Goal: Task Accomplishment & Management: Manage account settings

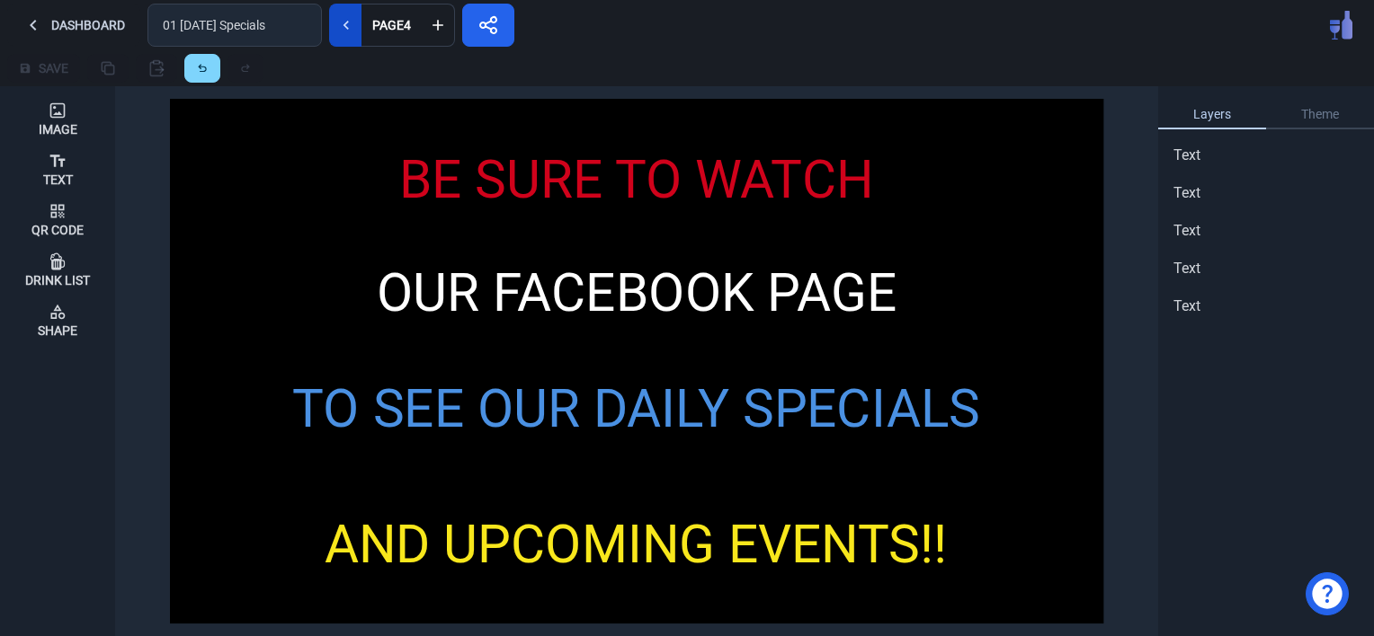
click at [337, 25] on icon at bounding box center [346, 25] width 18 height 18
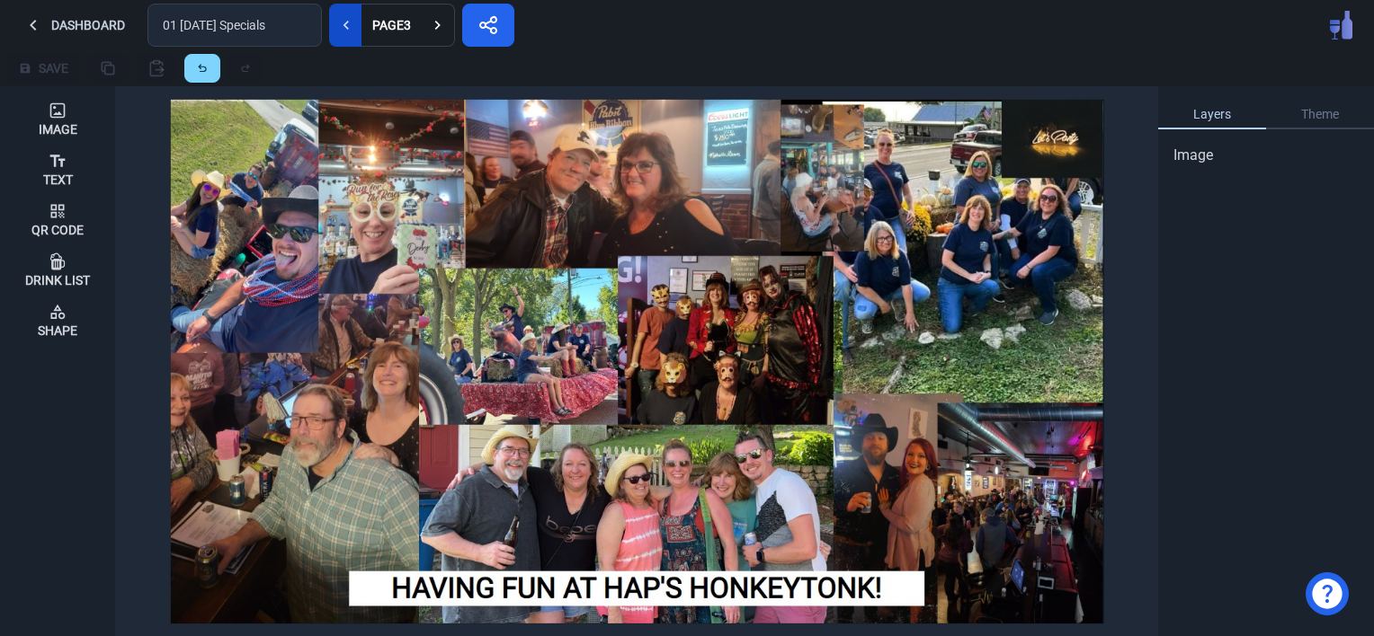
click at [337, 25] on icon at bounding box center [346, 25] width 18 height 18
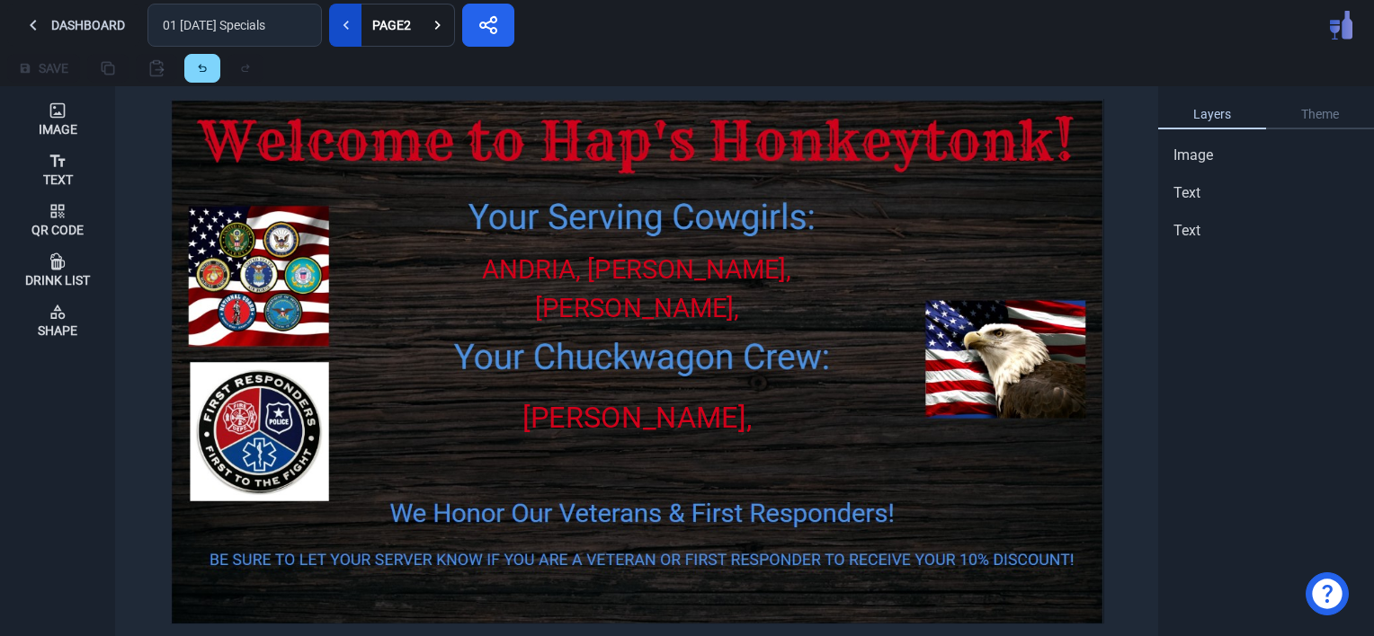
click at [337, 25] on icon at bounding box center [346, 25] width 18 height 18
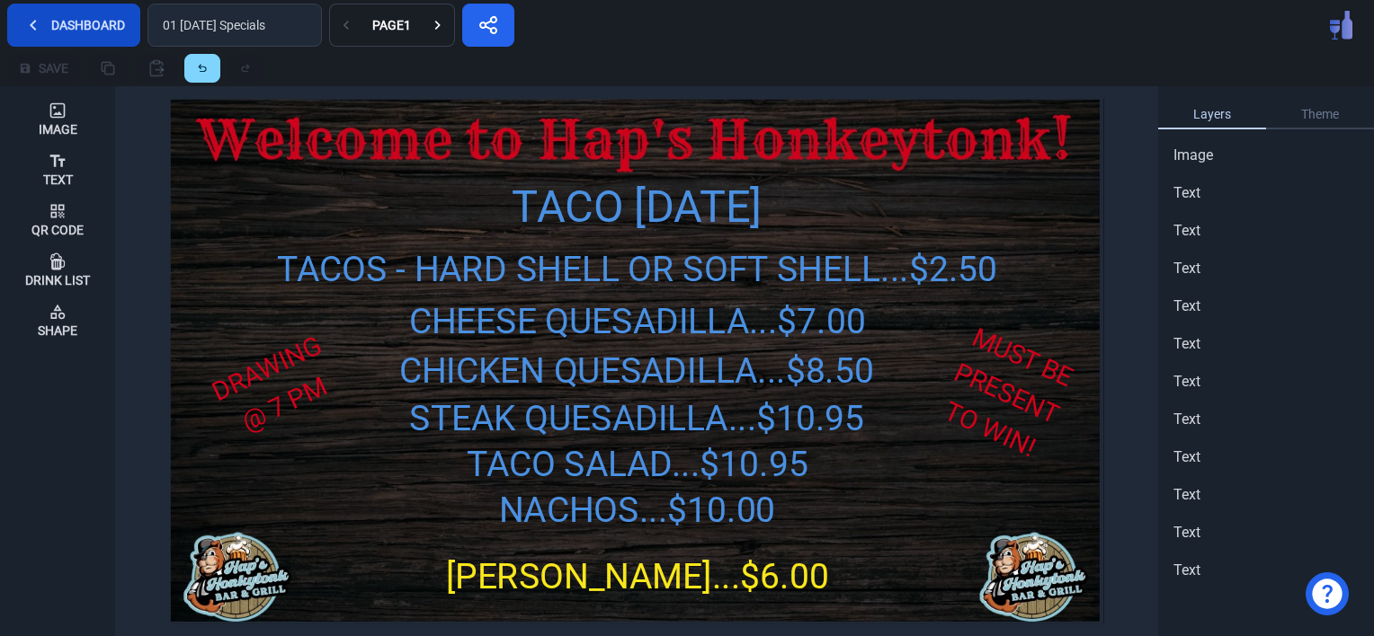
click at [92, 26] on button "Dashboard" at bounding box center [73, 25] width 133 height 43
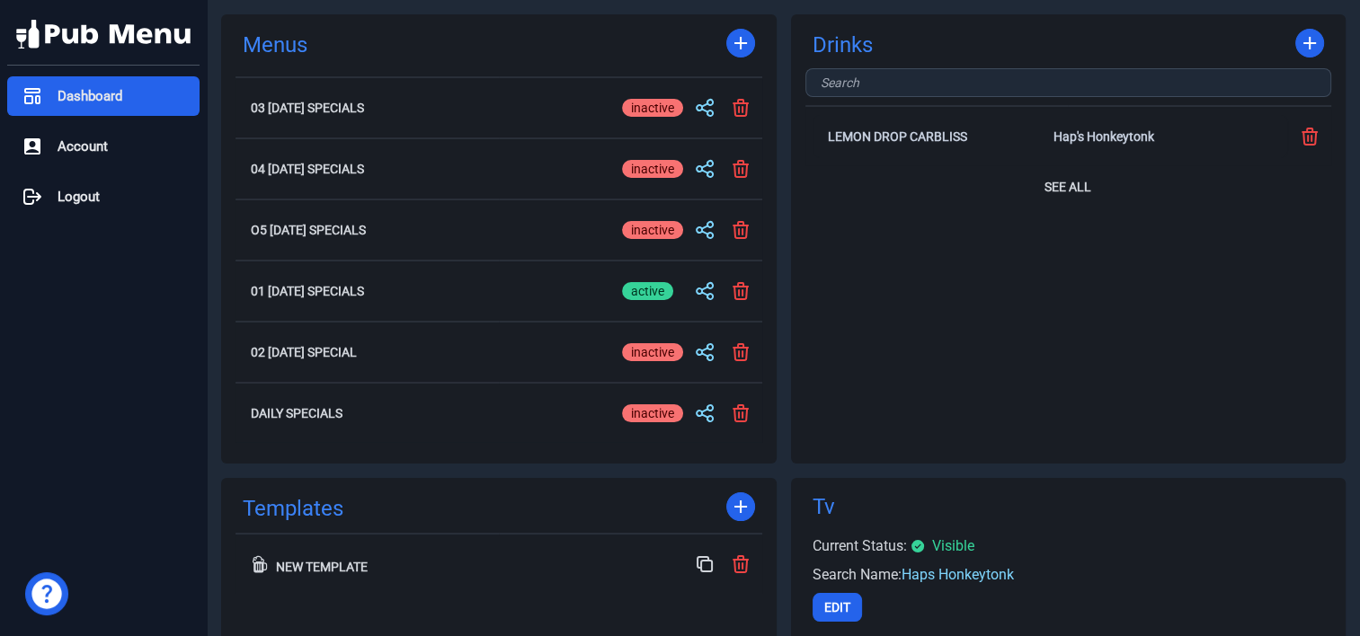
click at [658, 292] on div "inactive" at bounding box center [652, 291] width 61 height 18
click at [658, 292] on input "active inactive" at bounding box center [652, 291] width 61 height 22
click at [658, 292] on div "active" at bounding box center [647, 291] width 51 height 18
click at [658, 292] on input "active inactive" at bounding box center [652, 291] width 61 height 22
checkbox input "true"
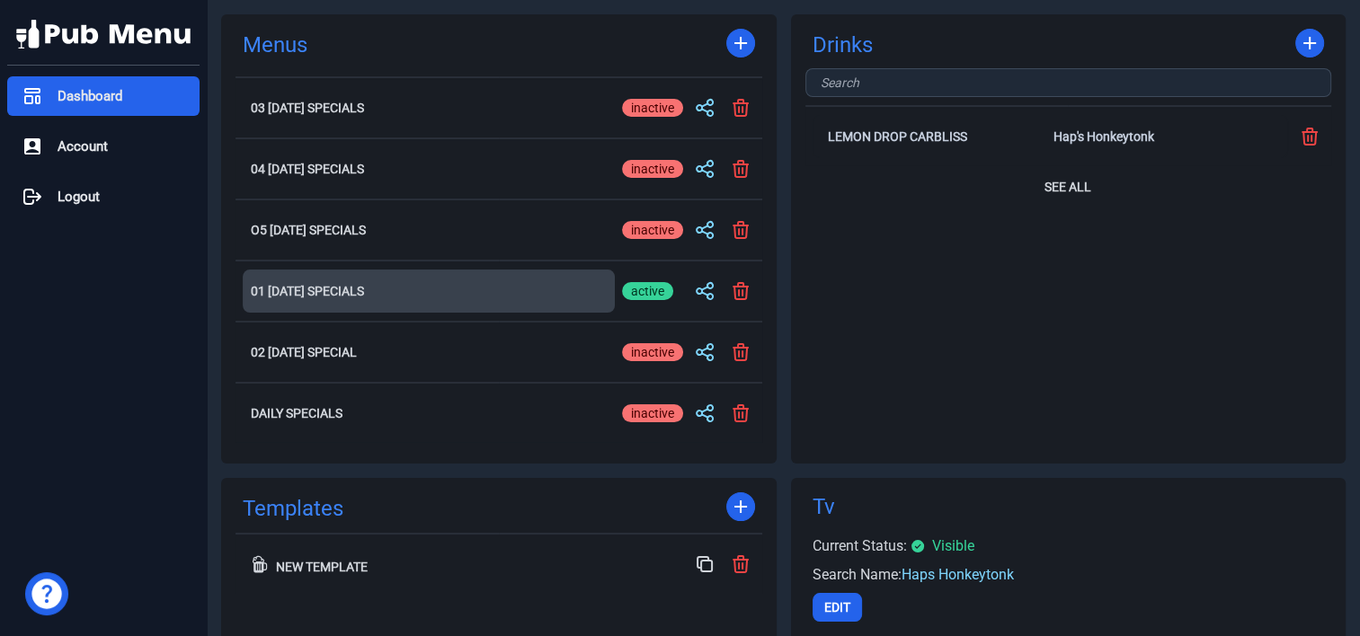
click at [309, 280] on button "01 [DATE] Specials" at bounding box center [429, 291] width 372 height 43
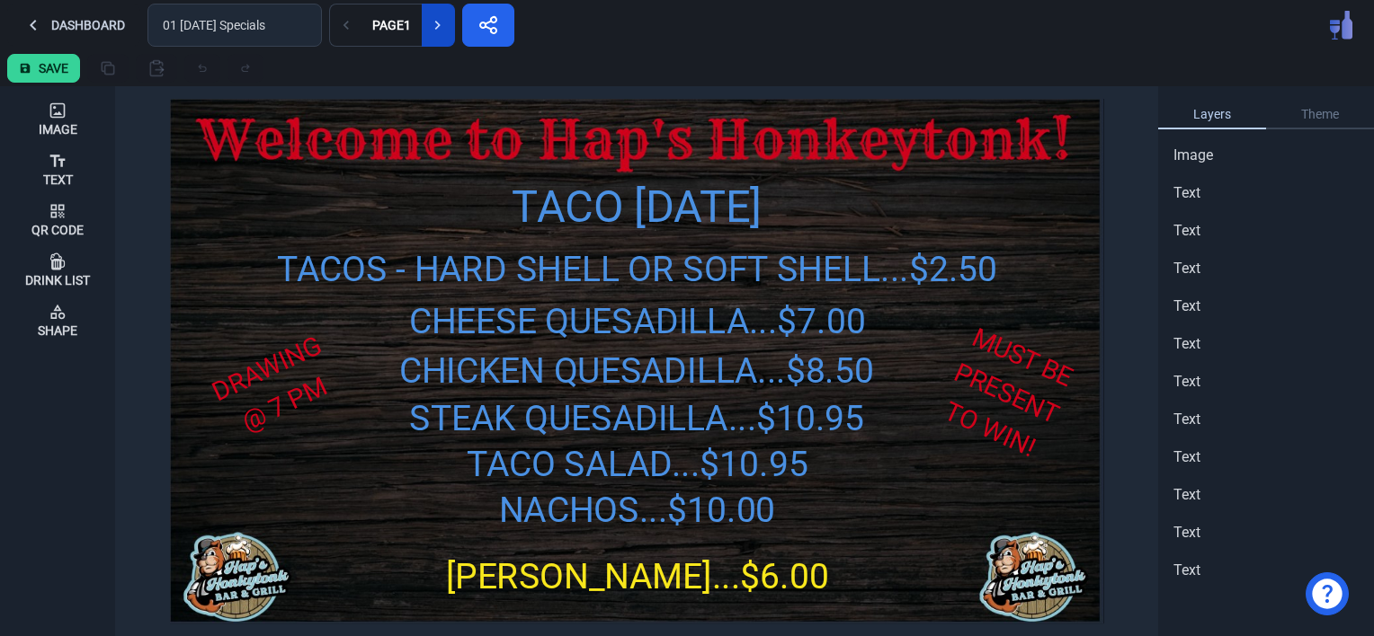
click at [431, 30] on icon at bounding box center [438, 25] width 18 height 18
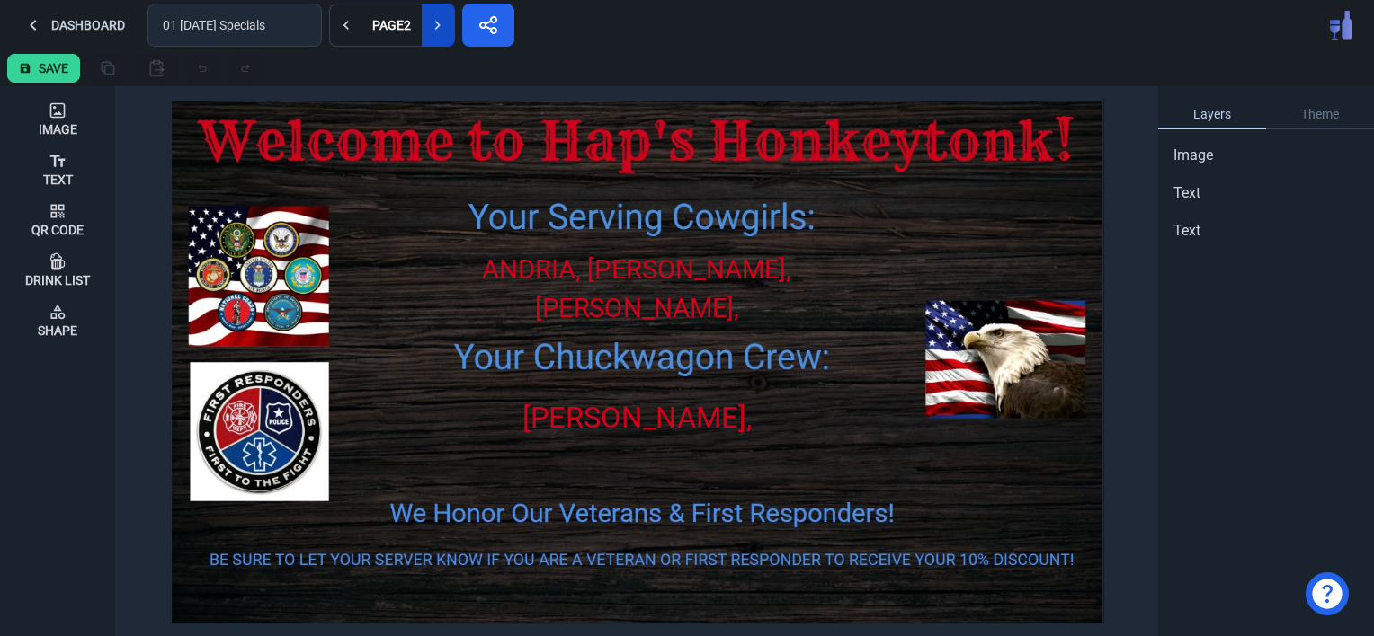
click at [431, 30] on icon at bounding box center [438, 25] width 18 height 18
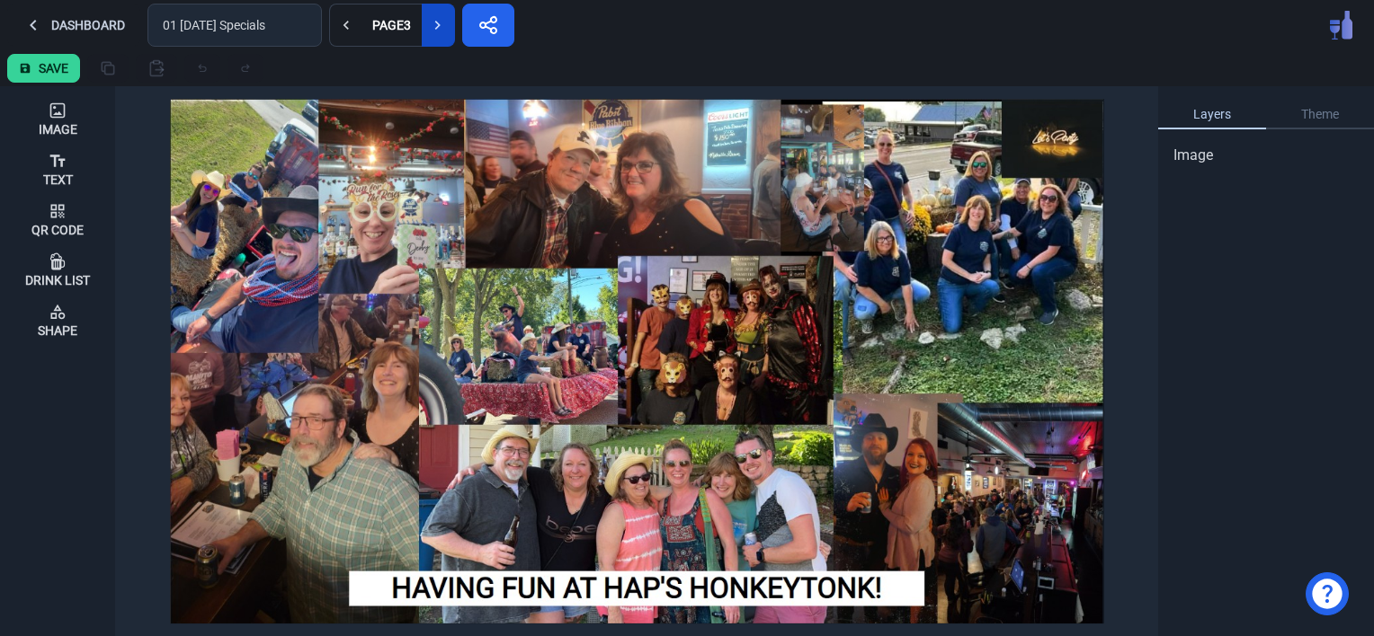
click at [431, 30] on icon at bounding box center [438, 25] width 18 height 18
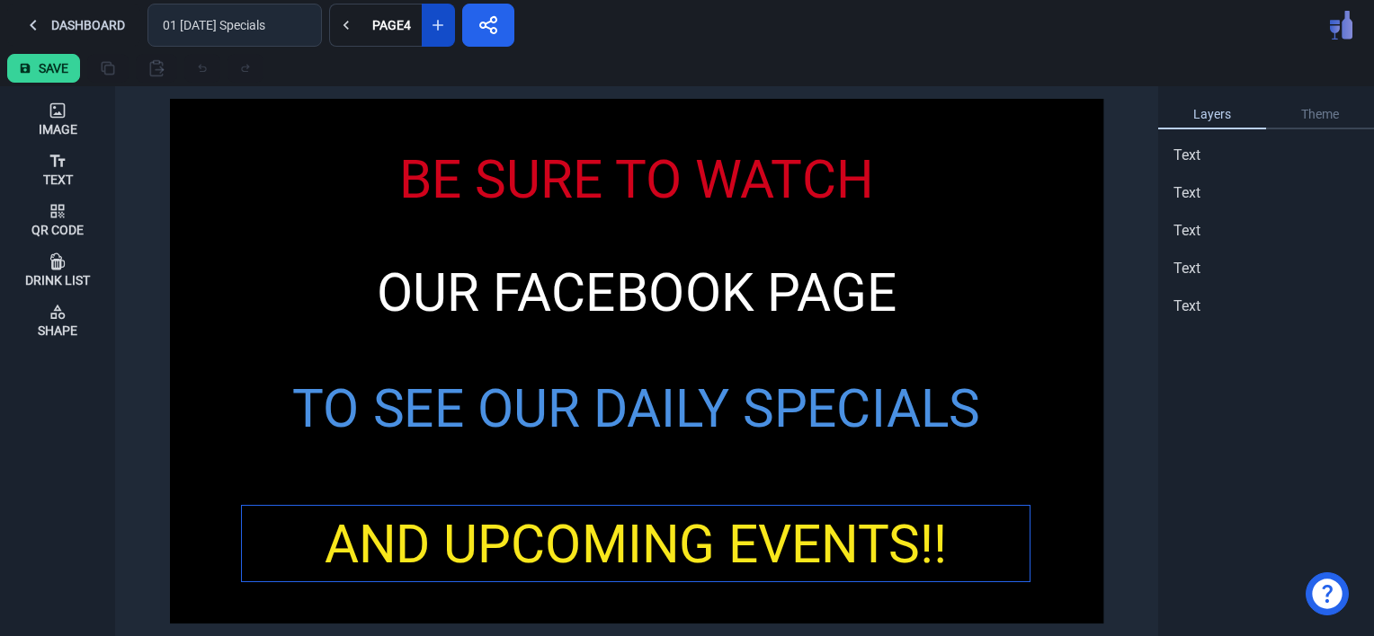
click at [700, 551] on div "AND UPCOMING EVENTS!!" at bounding box center [636, 545] width 788 height 79
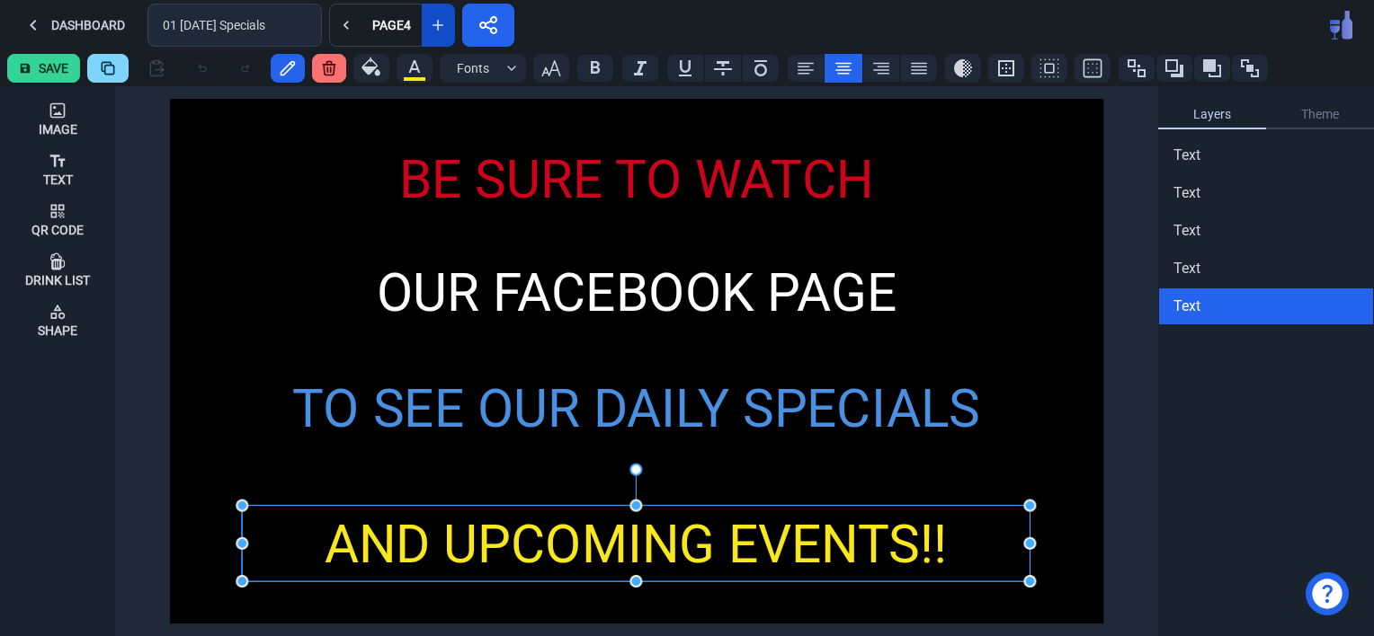
click at [953, 543] on div "AND UPCOMING EVENTS!!" at bounding box center [636, 545] width 788 height 79
click at [785, 552] on div "AND UPCOMING EVENTS!!" at bounding box center [636, 545] width 788 height 79
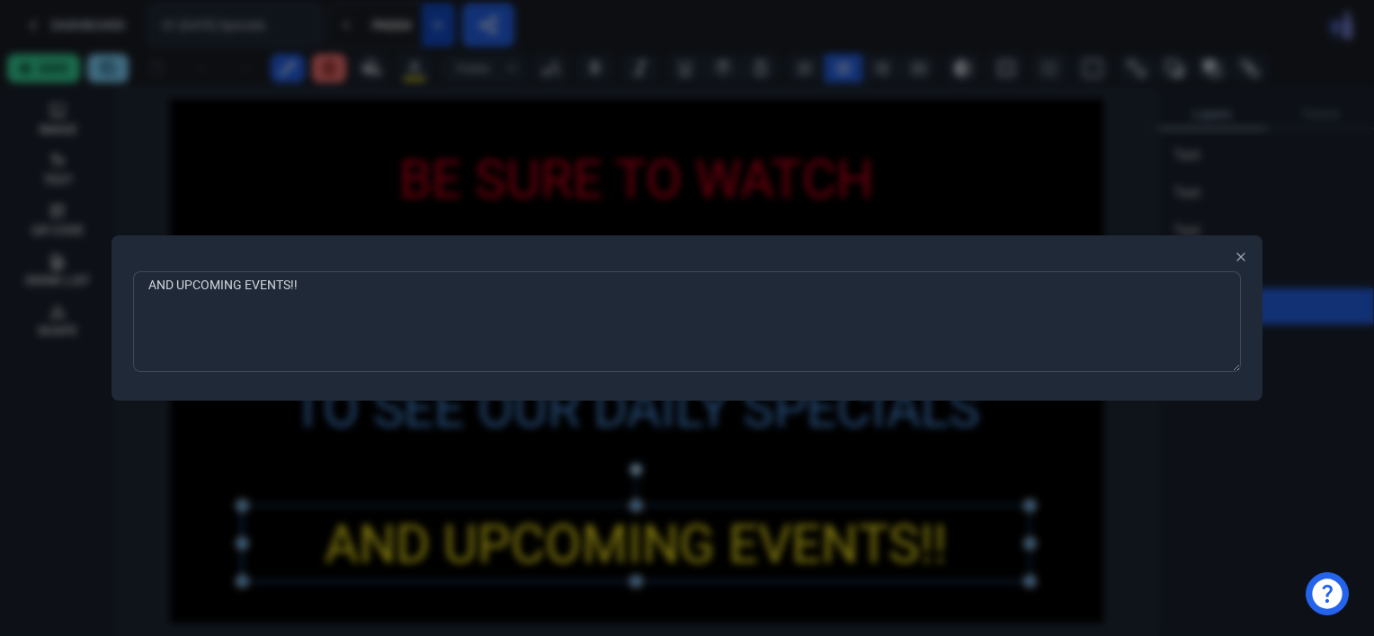
click at [785, 552] on div at bounding box center [687, 318] width 1374 height 636
click at [338, 284] on textarea "AND UPCOMING EVENTS!!" at bounding box center [687, 321] width 1108 height 101
type textarea "AND UPCOMING EVENTS!!!"
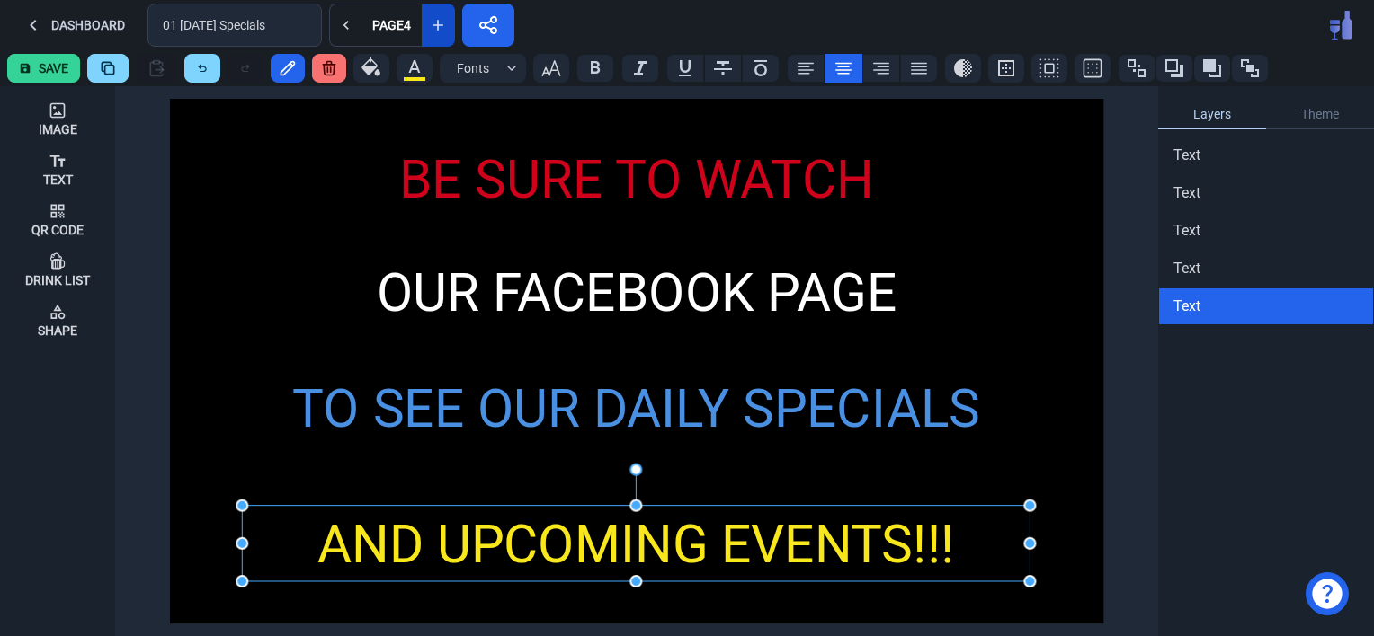
click at [47, 58] on button "Save" at bounding box center [43, 68] width 73 height 29
click at [68, 22] on button "Dashboard" at bounding box center [73, 25] width 133 height 43
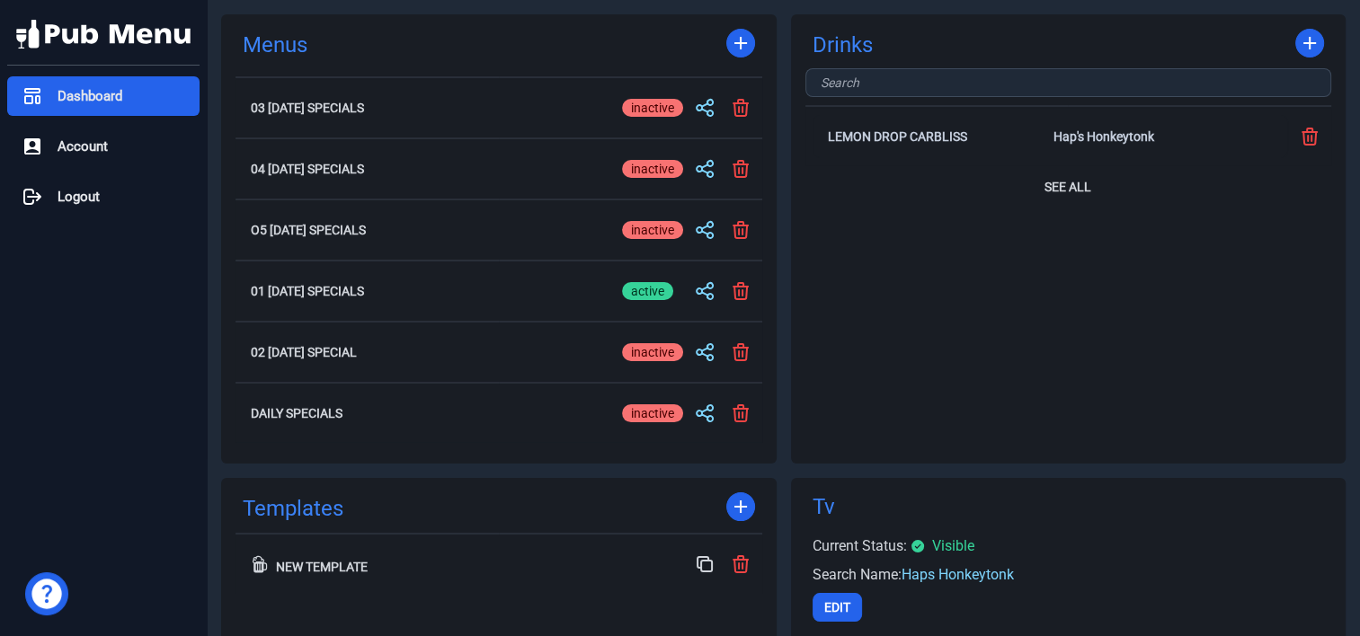
click at [647, 288] on div "inactive" at bounding box center [652, 291] width 61 height 18
click at [647, 288] on input "active inactive" at bounding box center [652, 291] width 61 height 22
click at [647, 288] on div "active" at bounding box center [647, 291] width 51 height 18
click at [647, 288] on input "active inactive" at bounding box center [652, 291] width 61 height 22
checkbox input "true"
